Goal: Task Accomplishment & Management: Manage account settings

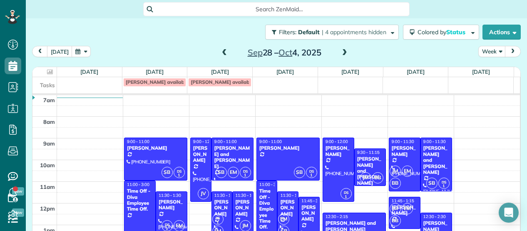
scroll to position [34, 0]
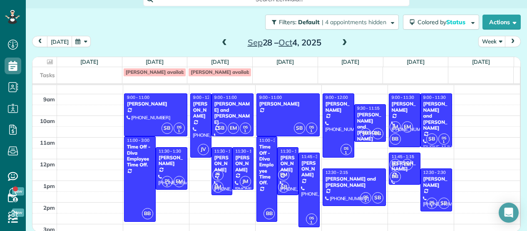
click at [340, 42] on span at bounding box center [344, 42] width 9 height 7
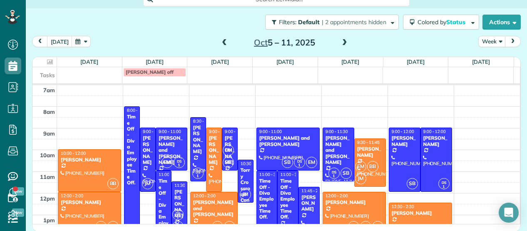
click at [340, 42] on span at bounding box center [344, 42] width 9 height 7
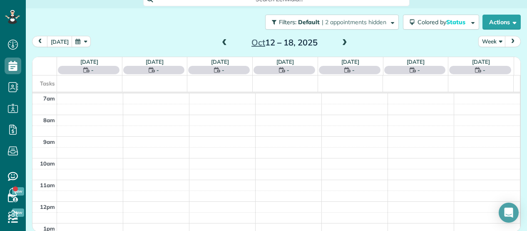
click at [340, 42] on span at bounding box center [344, 42] width 9 height 7
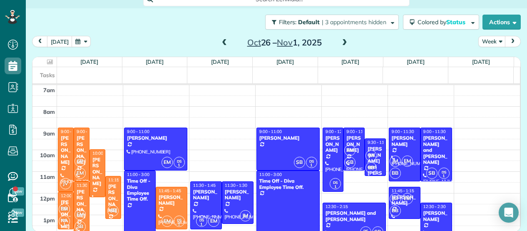
click at [340, 42] on span at bounding box center [344, 42] width 9 height 7
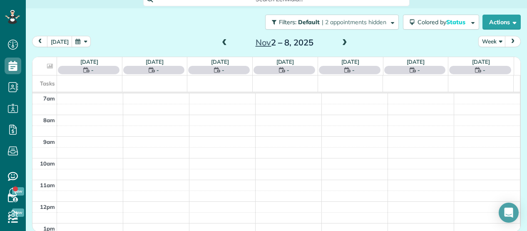
click at [340, 42] on span at bounding box center [344, 42] width 9 height 7
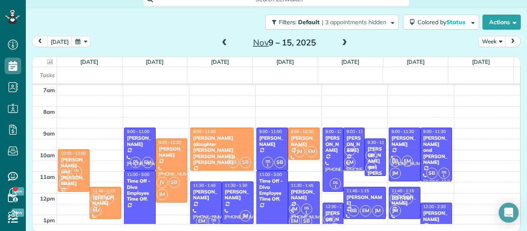
click at [340, 42] on span at bounding box center [344, 42] width 9 height 7
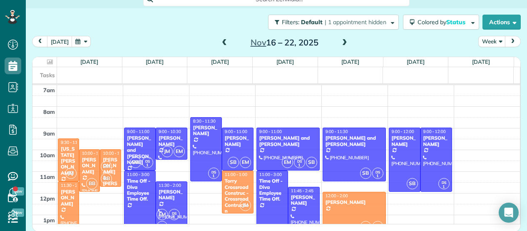
click at [340, 42] on span at bounding box center [344, 42] width 9 height 7
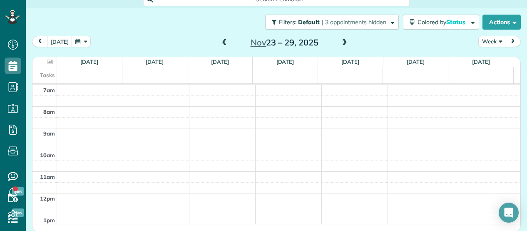
click at [340, 42] on span at bounding box center [344, 42] width 9 height 7
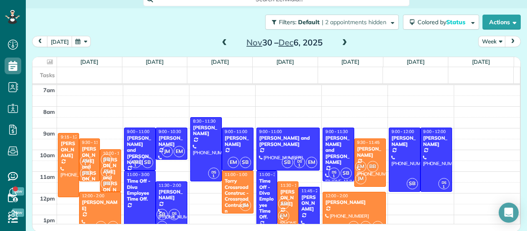
click at [340, 42] on span at bounding box center [344, 42] width 9 height 7
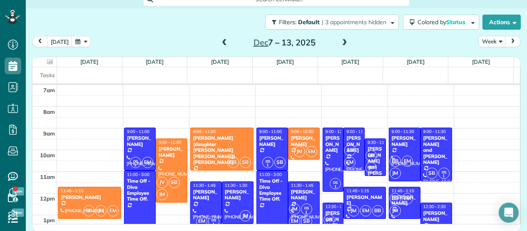
click at [340, 42] on span at bounding box center [344, 42] width 9 height 7
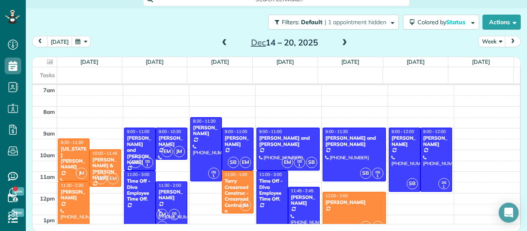
scroll to position [0, 0]
click at [431, 45] on div "[DATE] Week [DATE] – [DATE]" at bounding box center [276, 43] width 489 height 15
drag, startPoint x: 513, startPoint y: 165, endPoint x: 138, endPoint y: 193, distance: 376.3
click at [138, 193] on div "Time Off - Diva Employee Time Off." at bounding box center [140, 190] width 27 height 24
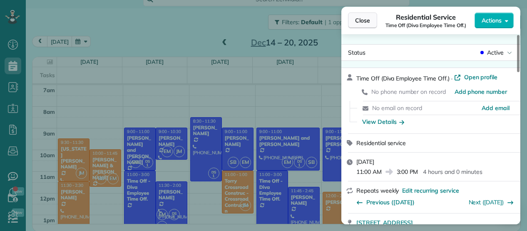
click at [370, 26] on button "Close" at bounding box center [362, 20] width 29 height 16
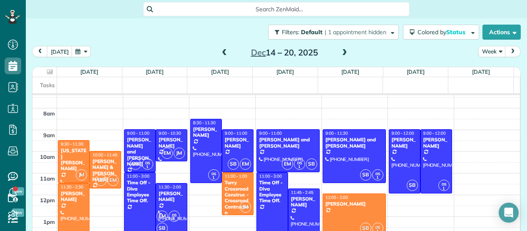
drag, startPoint x: 400, startPoint y: 199, endPoint x: 403, endPoint y: 192, distance: 7.8
drag, startPoint x: 403, startPoint y: 192, endPoint x: 428, endPoint y: 201, distance: 25.9
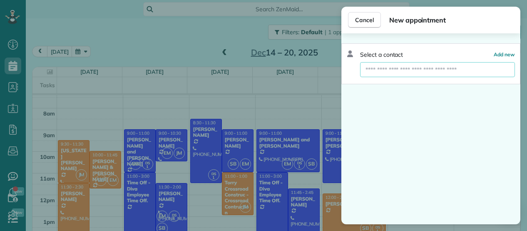
click at [427, 62] on input "text" at bounding box center [438, 69] width 154 height 15
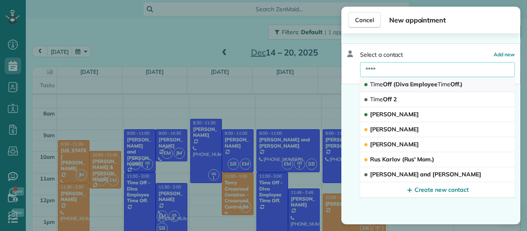
type input "****"
click at [400, 88] on button "Time Off (Diva Employee Time Off.)" at bounding box center [437, 84] width 155 height 15
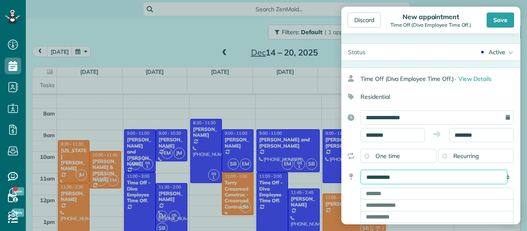
click at [416, 176] on select "**********" at bounding box center [434, 176] width 147 height 15
select select "*****"
click at [361, 169] on select "**********" at bounding box center [434, 176] width 147 height 15
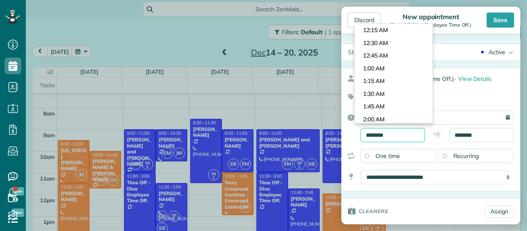
click at [367, 132] on input "********" at bounding box center [393, 135] width 65 height 14
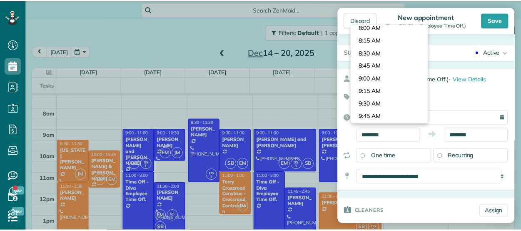
scroll to position [375, 0]
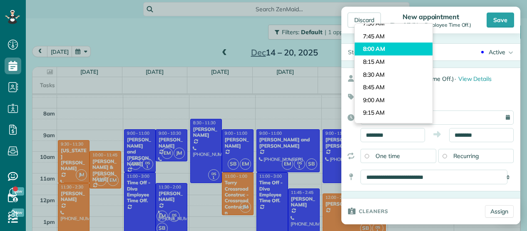
type input "*******"
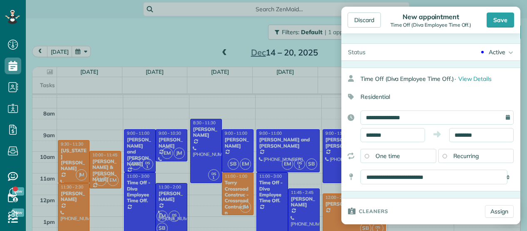
click at [384, 48] on body "Dashboard Scheduling Calendar View List View Dispatch View - Weekly scheduling …" at bounding box center [263, 115] width 527 height 231
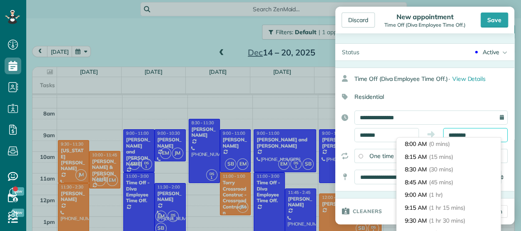
scroll to position [216, 0]
click at [476, 137] on input "********" at bounding box center [475, 135] width 65 height 14
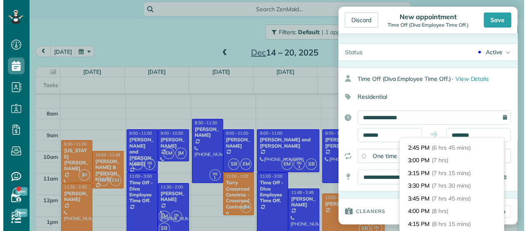
scroll to position [307, 0]
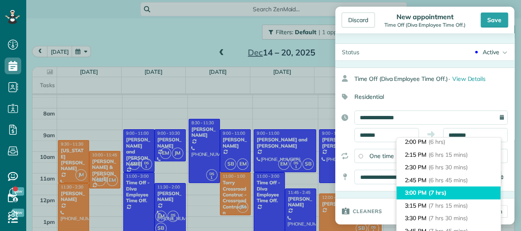
type input "*******"
click at [436, 192] on span "(7 hrs)" at bounding box center [438, 192] width 18 height 7
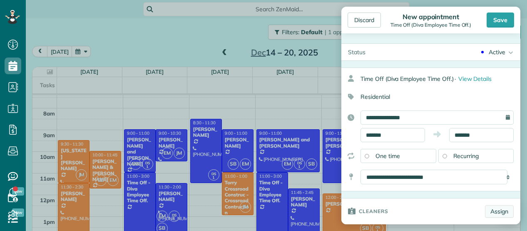
click at [497, 212] on link "Assign" at bounding box center [499, 211] width 29 height 12
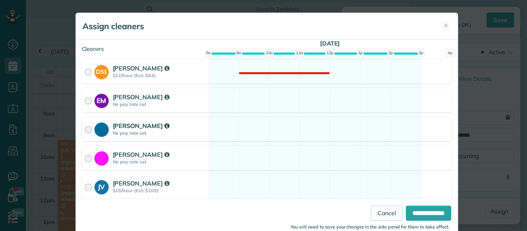
scroll to position [86, 0]
click at [85, 159] on div at bounding box center [90, 157] width 10 height 15
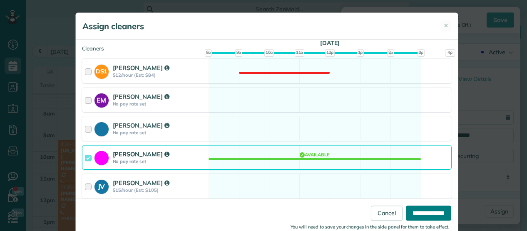
click at [430, 214] on input "**********" at bounding box center [428, 212] width 45 height 15
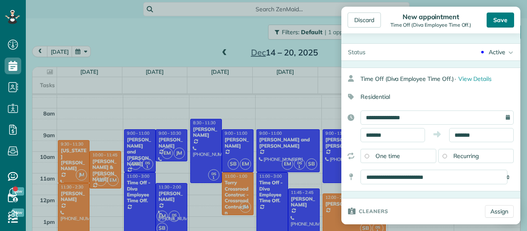
click at [494, 19] on div "Save" at bounding box center [500, 19] width 27 height 15
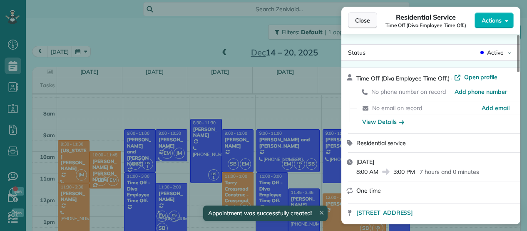
click at [369, 21] on span "Close" at bounding box center [362, 20] width 15 height 8
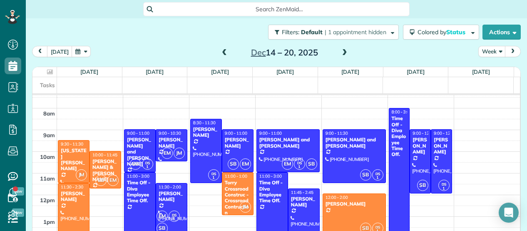
click at [220, 53] on span at bounding box center [224, 52] width 9 height 7
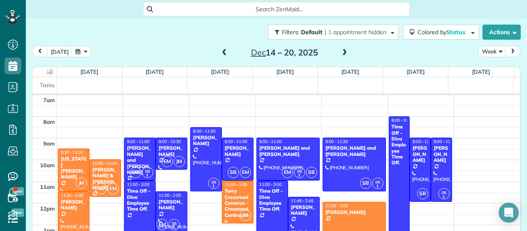
click at [220, 53] on span at bounding box center [224, 52] width 9 height 7
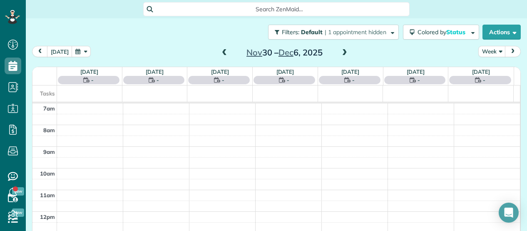
click at [220, 53] on span at bounding box center [224, 52] width 9 height 7
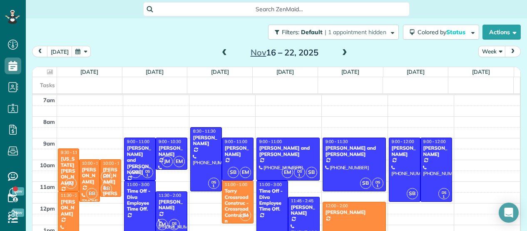
click at [220, 53] on span at bounding box center [224, 52] width 9 height 7
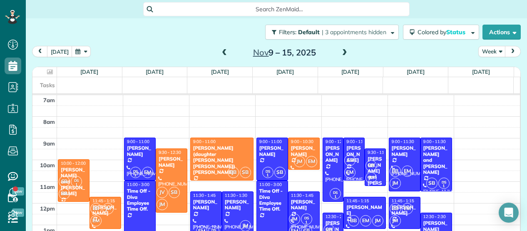
click at [220, 53] on span at bounding box center [224, 52] width 9 height 7
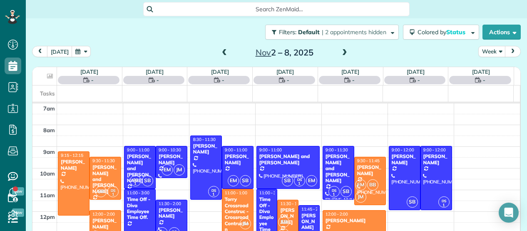
click at [220, 53] on span at bounding box center [224, 52] width 9 height 7
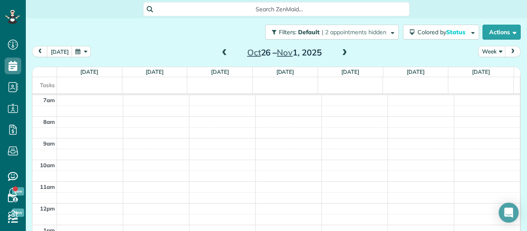
click at [220, 53] on span at bounding box center [224, 52] width 9 height 7
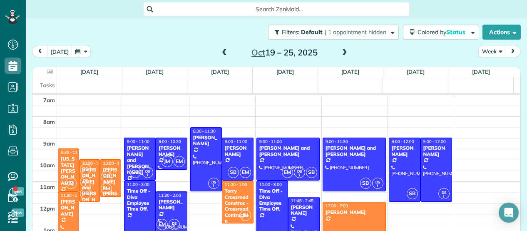
click at [341, 55] on span at bounding box center [344, 52] width 9 height 7
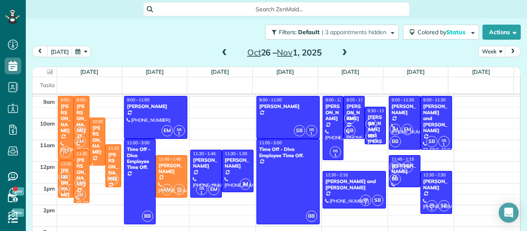
scroll to position [40, 0]
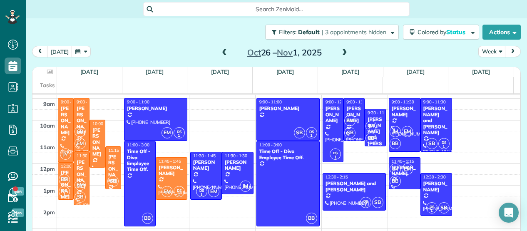
click at [220, 57] on span at bounding box center [224, 53] width 9 height 12
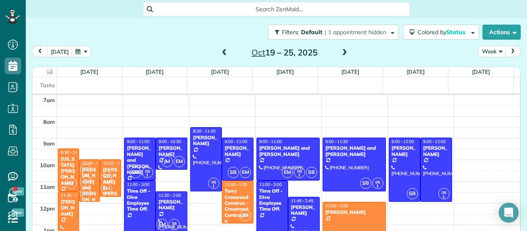
click at [220, 57] on span at bounding box center [224, 53] width 9 height 12
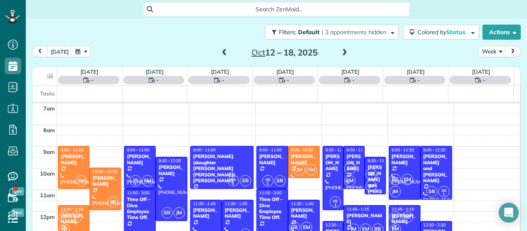
click at [220, 57] on span at bounding box center [224, 53] width 9 height 12
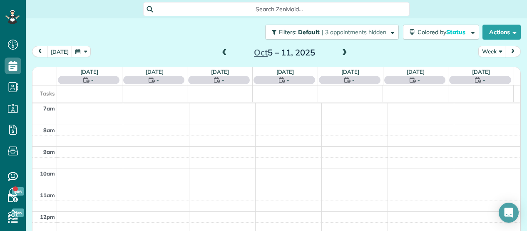
click at [220, 57] on span at bounding box center [224, 53] width 9 height 12
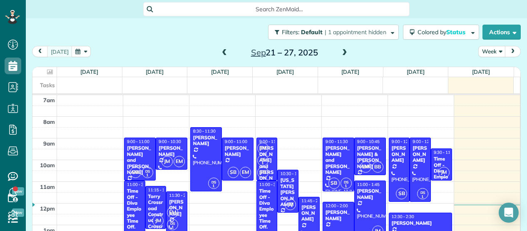
click at [340, 51] on span at bounding box center [344, 52] width 9 height 7
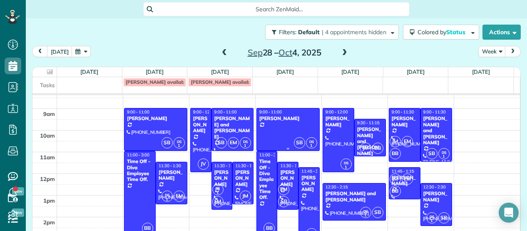
scroll to position [28, 0]
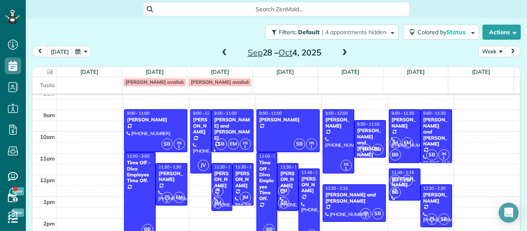
click at [340, 51] on span at bounding box center [344, 52] width 9 height 7
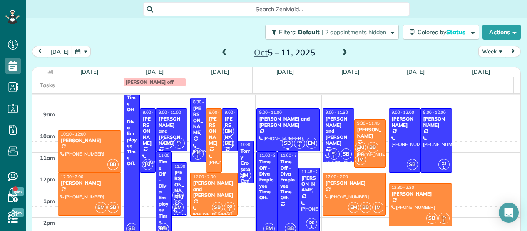
scroll to position [29, 0]
click at [278, 171] on div at bounding box center [288, 194] width 20 height 85
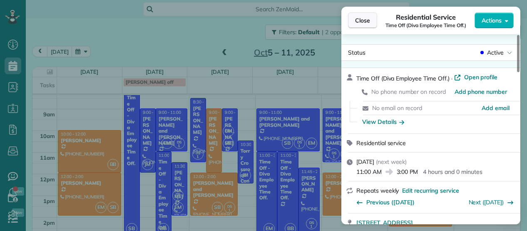
click at [366, 22] on span "Close" at bounding box center [362, 20] width 15 height 8
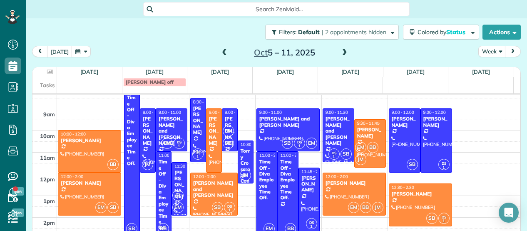
click at [220, 52] on span at bounding box center [224, 52] width 9 height 7
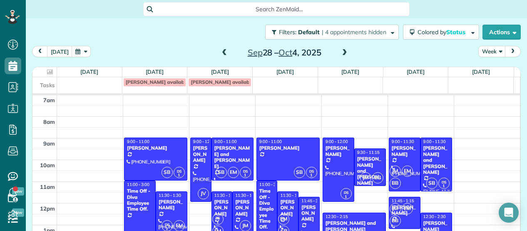
click at [340, 52] on span at bounding box center [344, 52] width 9 height 7
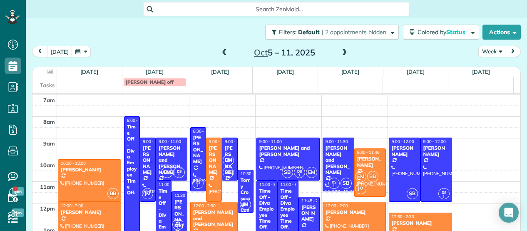
click at [222, 52] on span at bounding box center [224, 52] width 9 height 7
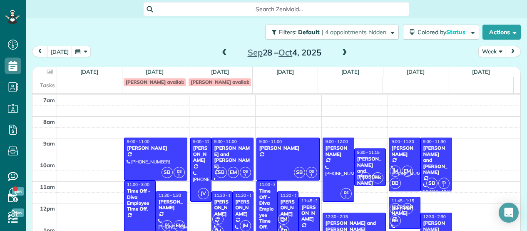
click at [222, 52] on span at bounding box center [224, 52] width 9 height 7
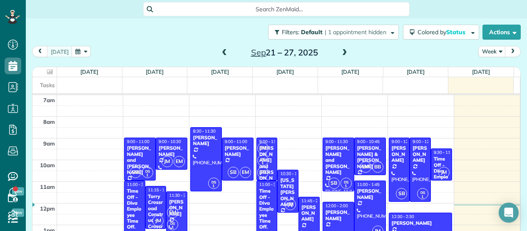
click at [222, 52] on span at bounding box center [224, 52] width 9 height 7
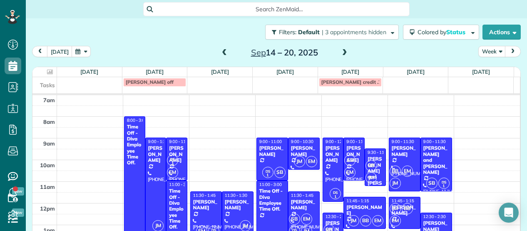
click at [222, 52] on span at bounding box center [224, 52] width 9 height 7
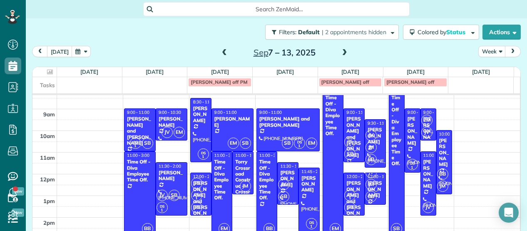
scroll to position [28, 0]
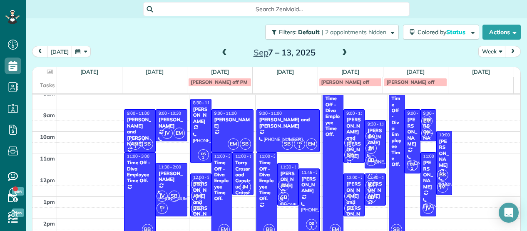
click at [340, 50] on span at bounding box center [344, 52] width 9 height 7
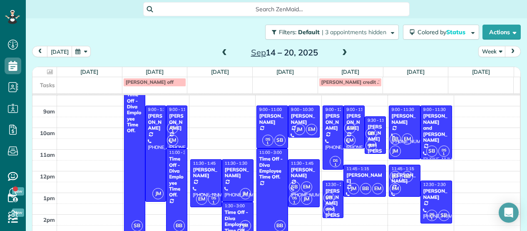
scroll to position [32, 0]
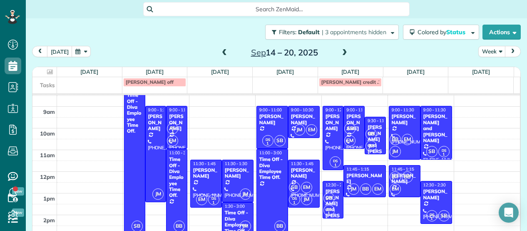
click at [340, 50] on span at bounding box center [344, 52] width 9 height 7
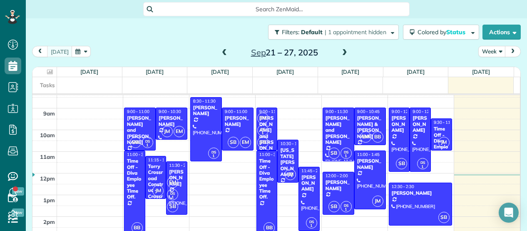
scroll to position [22, 0]
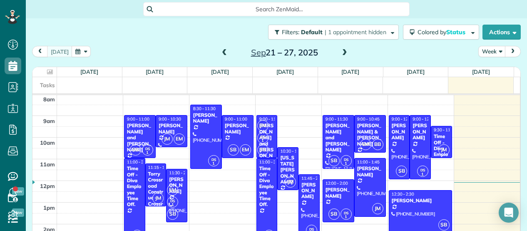
click at [340, 51] on span at bounding box center [344, 52] width 9 height 7
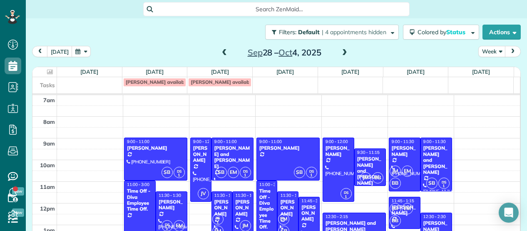
click at [342, 52] on span at bounding box center [344, 52] width 9 height 7
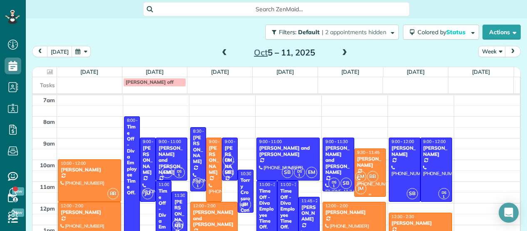
scroll to position [94, 0]
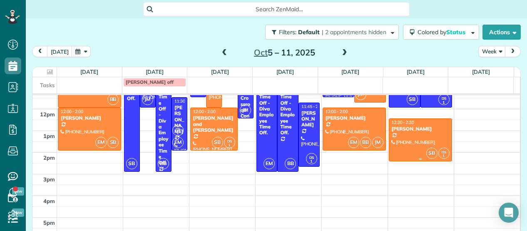
click at [399, 155] on div at bounding box center [420, 140] width 62 height 42
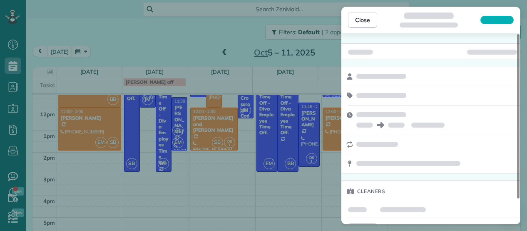
click at [145, 222] on div "Close Cleaners" at bounding box center [263, 115] width 527 height 231
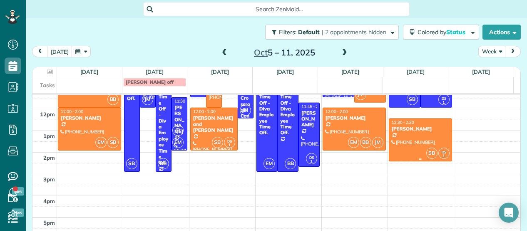
click at [419, 134] on div at bounding box center [420, 140] width 62 height 42
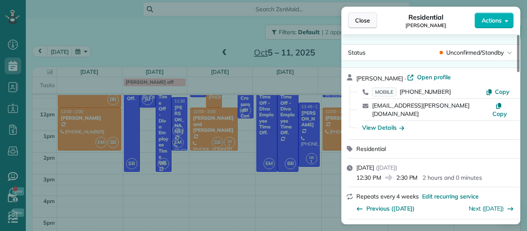
click at [363, 19] on span "Close" at bounding box center [362, 20] width 15 height 8
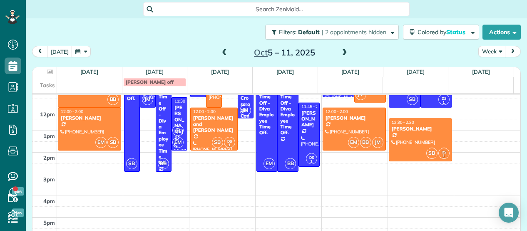
click at [221, 54] on span at bounding box center [224, 52] width 9 height 7
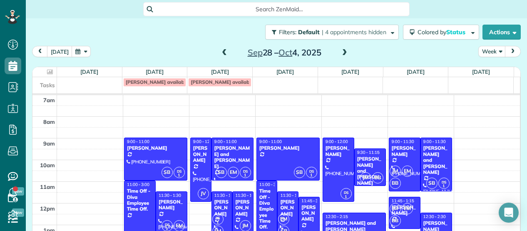
click at [221, 54] on span at bounding box center [224, 52] width 9 height 7
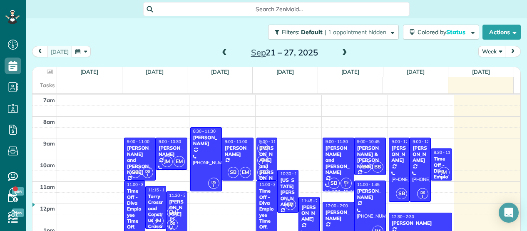
click at [340, 52] on span at bounding box center [344, 52] width 9 height 7
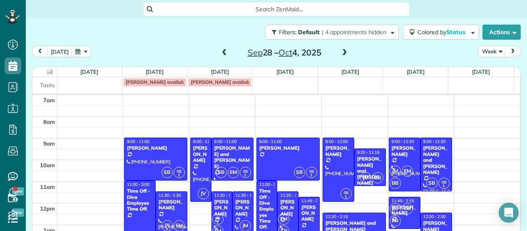
click at [220, 53] on span at bounding box center [224, 52] width 9 height 7
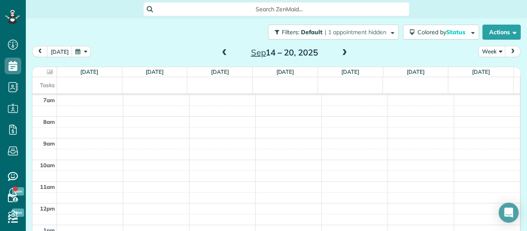
click at [220, 53] on span at bounding box center [224, 52] width 9 height 7
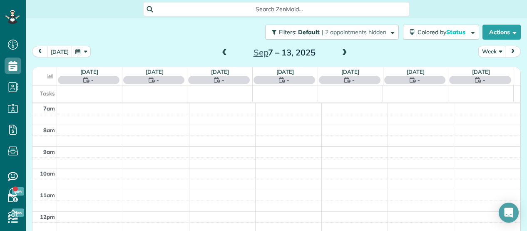
click at [220, 53] on span at bounding box center [224, 52] width 9 height 7
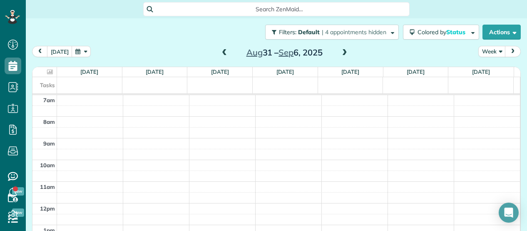
click at [220, 53] on span at bounding box center [224, 52] width 9 height 7
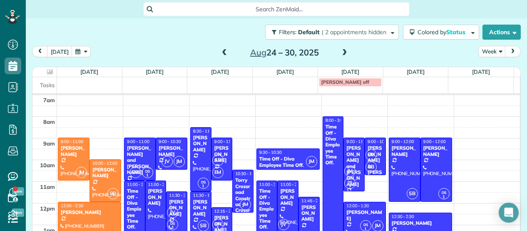
scroll to position [11, 0]
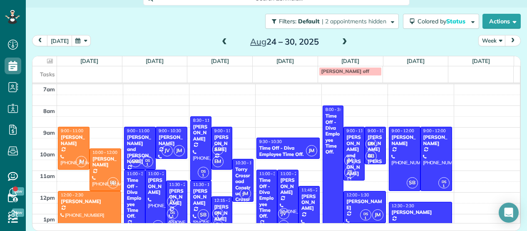
click at [343, 40] on span at bounding box center [344, 41] width 9 height 7
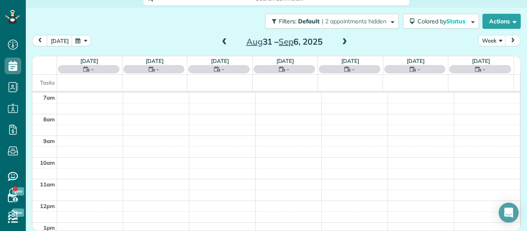
click at [343, 40] on span at bounding box center [344, 41] width 9 height 7
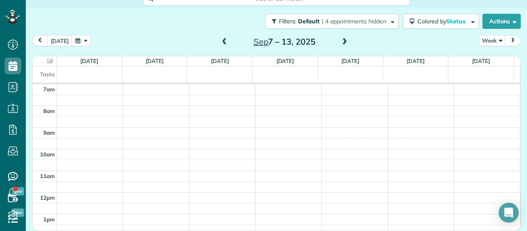
click at [343, 40] on span at bounding box center [344, 41] width 9 height 7
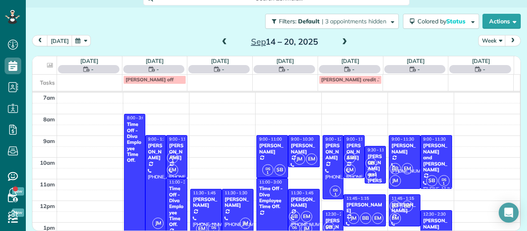
click at [343, 40] on span at bounding box center [344, 41] width 9 height 7
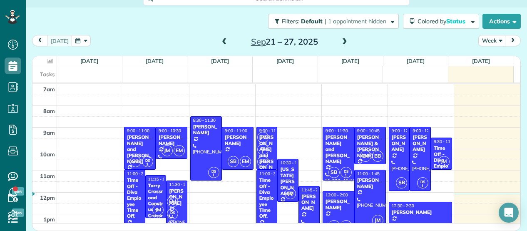
click at [133, 32] on div "Filters: Default | 1 appointment hidden Colored by Status Color by Cleaner Colo…" at bounding box center [276, 20] width 501 height 27
click at [340, 42] on span at bounding box center [344, 41] width 9 height 7
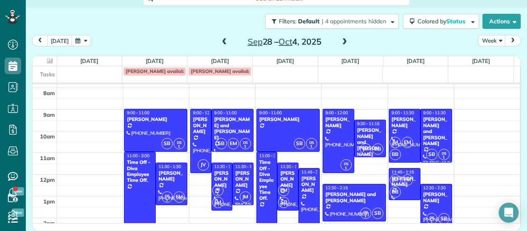
scroll to position [17, 0]
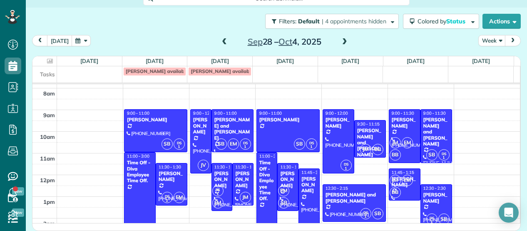
click at [341, 42] on span at bounding box center [344, 41] width 9 height 7
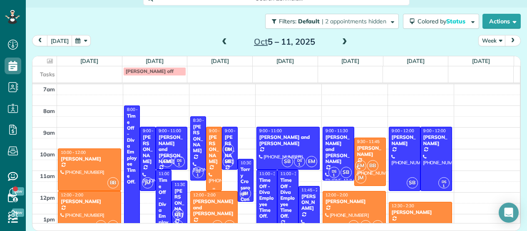
click at [209, 156] on div "[PERSON_NAME]" at bounding box center [214, 149] width 11 height 30
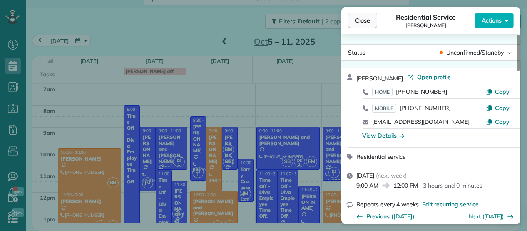
click at [364, 20] on span "Close" at bounding box center [362, 20] width 15 height 8
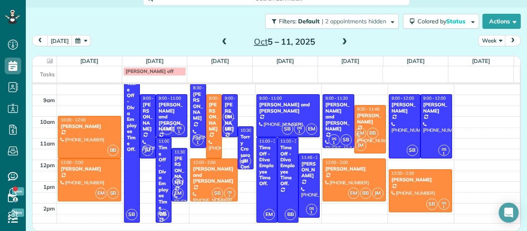
scroll to position [28, 0]
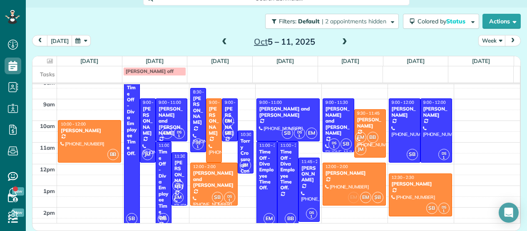
drag, startPoint x: 95, startPoint y: 185, endPoint x: 341, endPoint y: 187, distance: 246.1
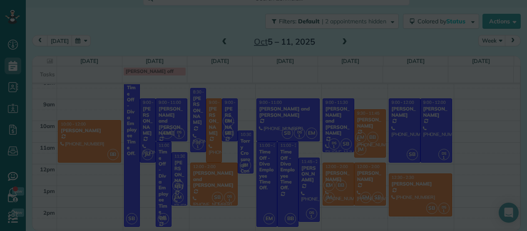
click at [341, 187] on div at bounding box center [263, 115] width 527 height 231
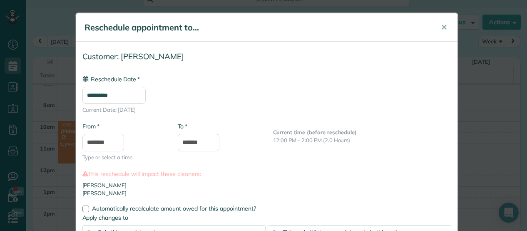
type input "**********"
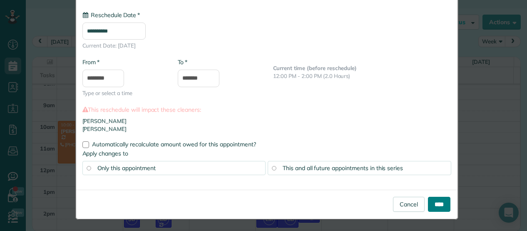
click at [429, 199] on input "****" at bounding box center [439, 204] width 22 height 15
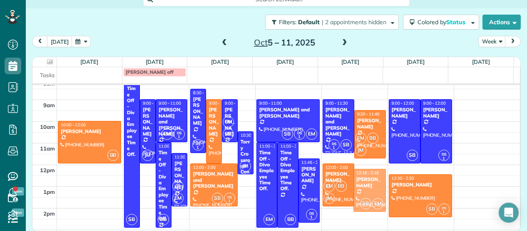
drag, startPoint x: 364, startPoint y: 185, endPoint x: 364, endPoint y: 190, distance: 5.0
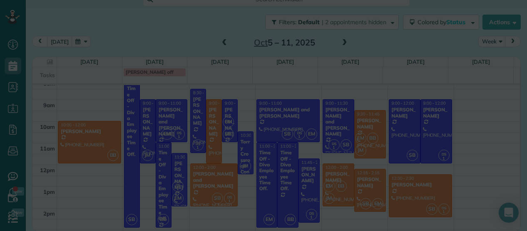
scroll to position [0, 0]
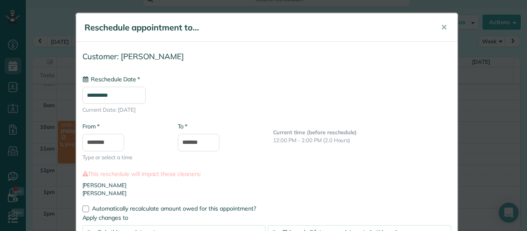
type input "**********"
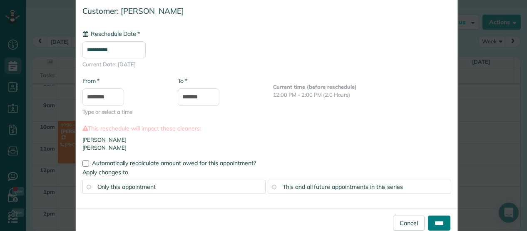
click at [431, 217] on input "****" at bounding box center [439, 222] width 22 height 15
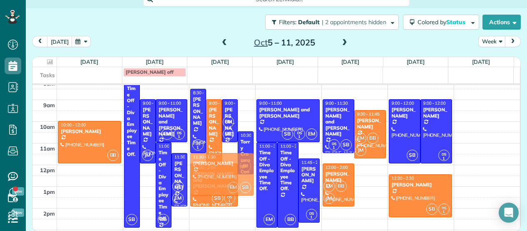
drag, startPoint x: 367, startPoint y: 184, endPoint x: 249, endPoint y: 167, distance: 119.1
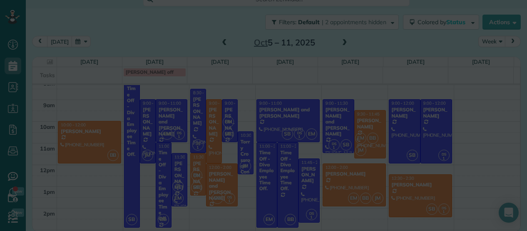
scroll to position [0, 0]
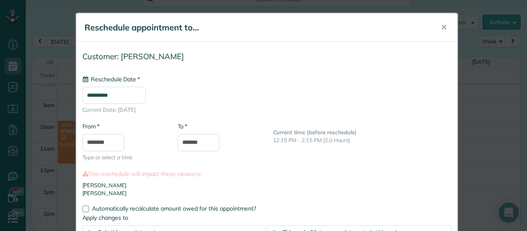
type input "**********"
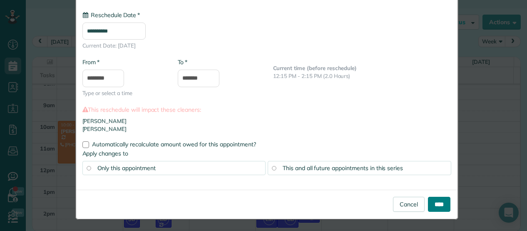
click at [440, 207] on input "****" at bounding box center [439, 204] width 22 height 15
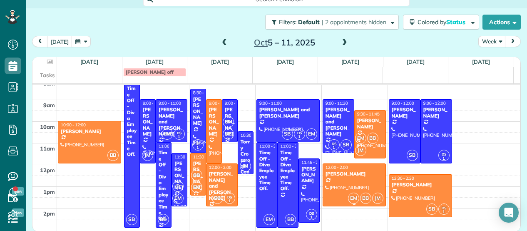
drag, startPoint x: 222, startPoint y: 200, endPoint x: 329, endPoint y: 194, distance: 107.2
drag, startPoint x: 329, startPoint y: 194, endPoint x: 166, endPoint y: 31, distance: 230.9
click at [166, 31] on div "Filters: Default | 2 appointments hidden Colored by Status Color by Cleaner Col…" at bounding box center [276, 21] width 501 height 27
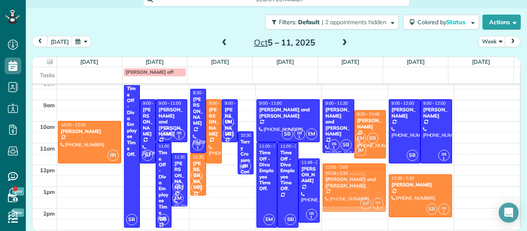
drag, startPoint x: 211, startPoint y: 187, endPoint x: 320, endPoint y: 192, distance: 109.2
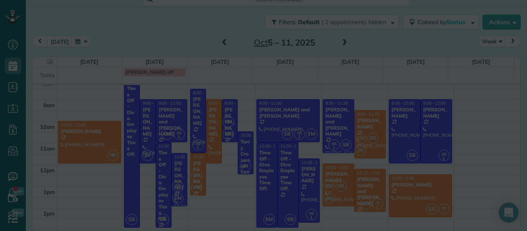
scroll to position [0, 0]
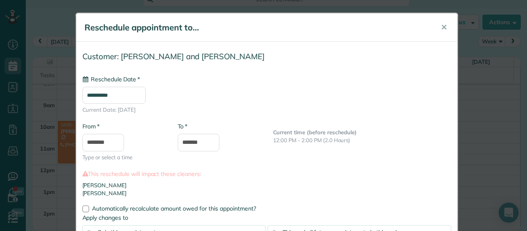
type input "**********"
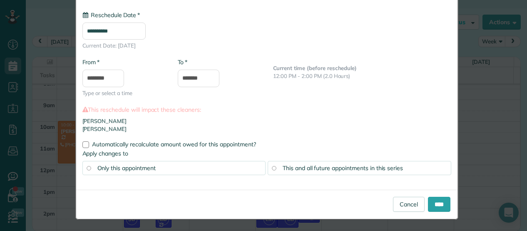
scroll to position [64, 0]
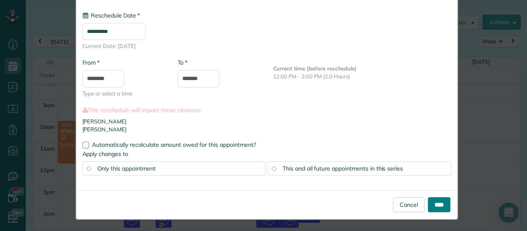
click at [428, 202] on input "****" at bounding box center [439, 204] width 22 height 15
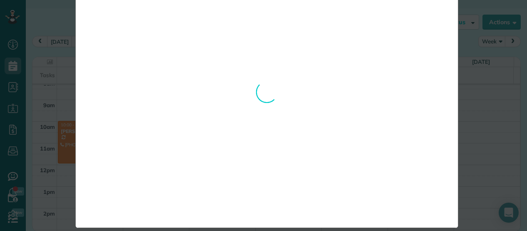
scroll to position [56, 0]
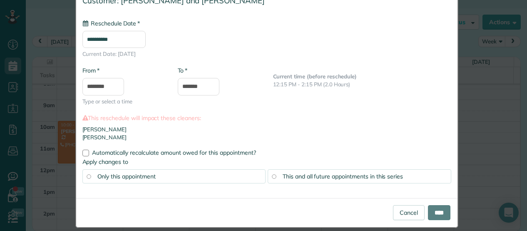
type input "**********"
click at [436, 206] on input "****" at bounding box center [439, 212] width 22 height 15
